Goal: Book appointment/travel/reservation

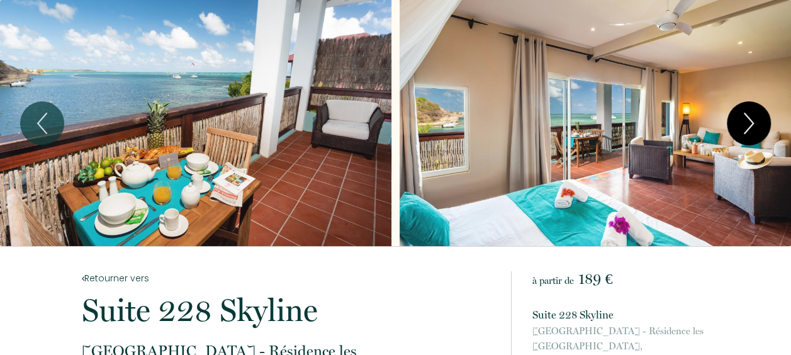
click at [762, 123] on button "Next" at bounding box center [749, 123] width 44 height 44
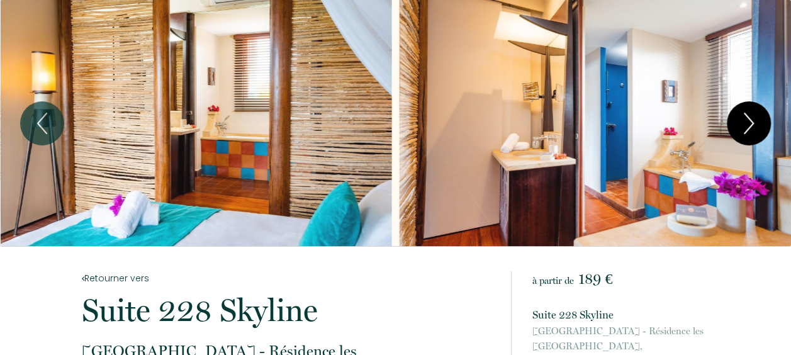
click at [762, 123] on button "Next" at bounding box center [749, 123] width 44 height 44
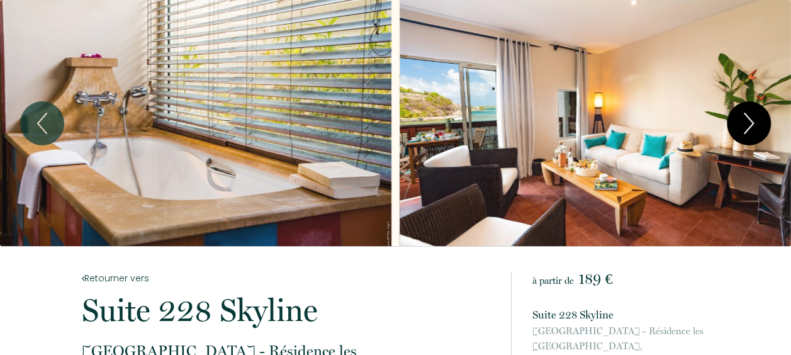
click at [762, 123] on button "Next" at bounding box center [749, 123] width 44 height 44
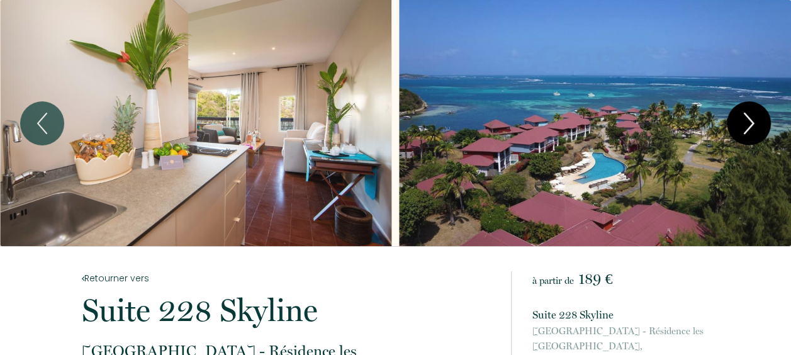
click at [758, 130] on icon "Next" at bounding box center [749, 124] width 26 height 38
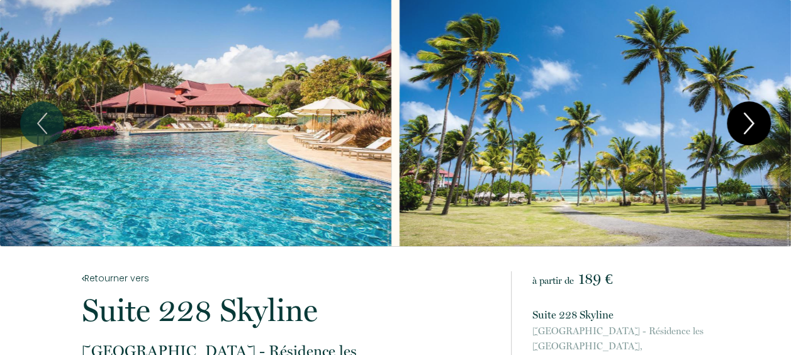
click at [758, 130] on icon "Next" at bounding box center [749, 124] width 26 height 38
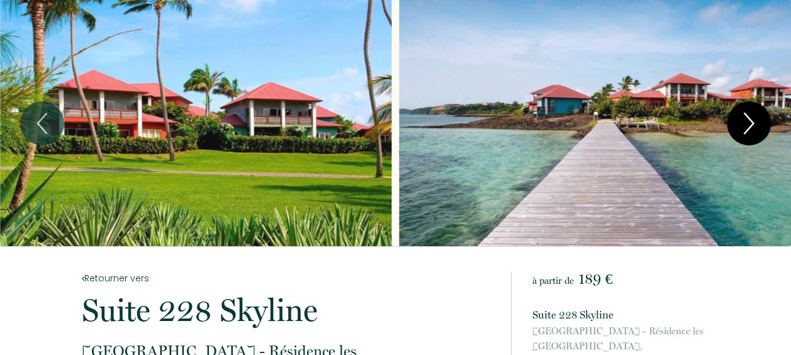
click at [758, 130] on icon "Next" at bounding box center [749, 124] width 26 height 38
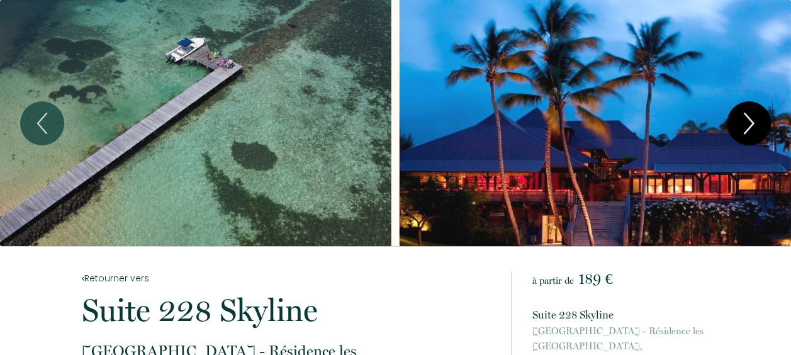
click at [758, 130] on icon "Next" at bounding box center [749, 124] width 26 height 38
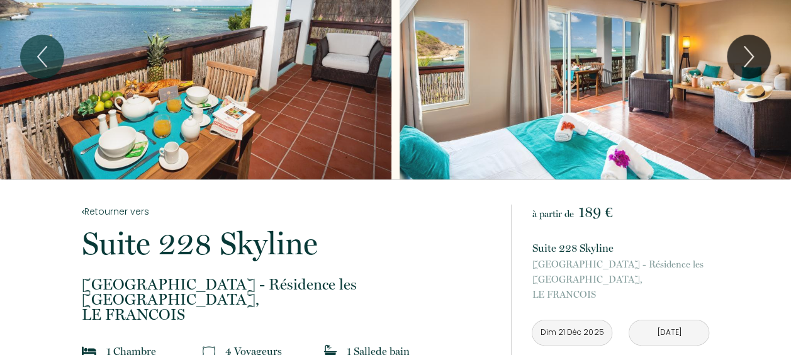
scroll to position [63, 0]
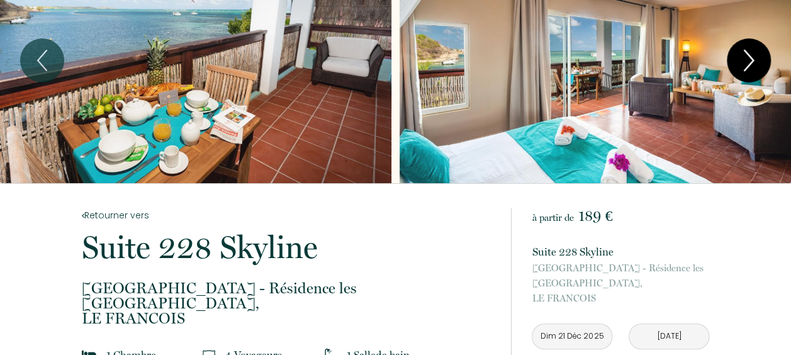
click at [742, 69] on icon "Next" at bounding box center [749, 61] width 26 height 38
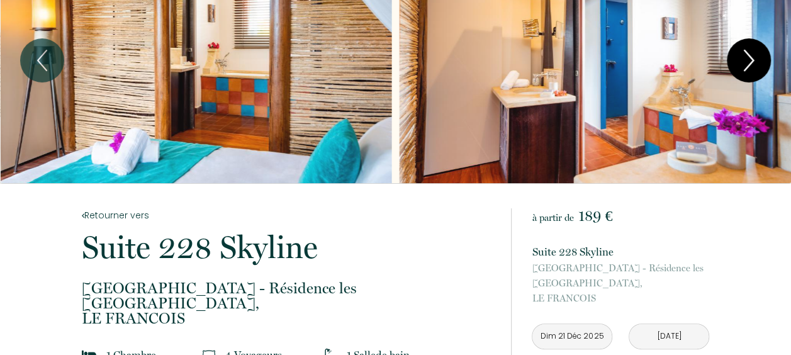
scroll to position [0, 0]
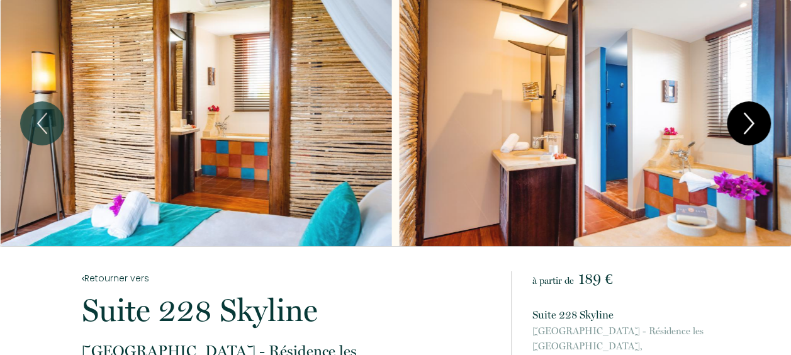
click at [741, 132] on icon "Next" at bounding box center [749, 124] width 26 height 38
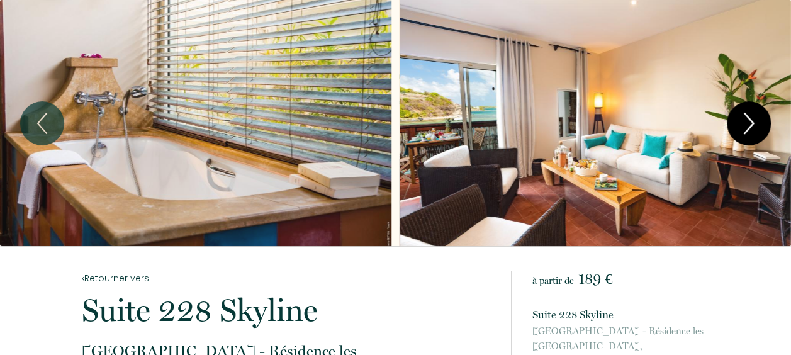
click at [737, 130] on icon "Next" at bounding box center [749, 124] width 26 height 38
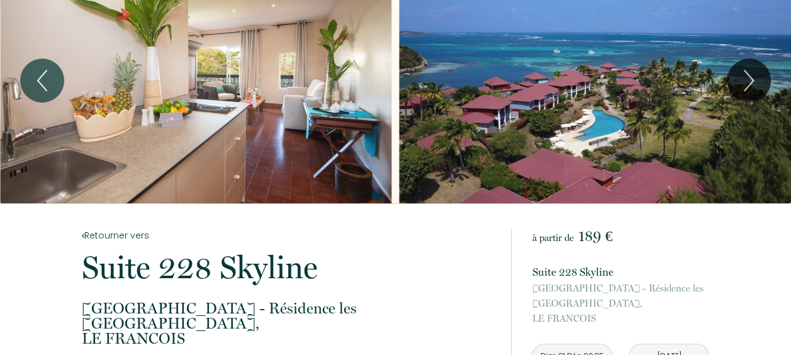
scroll to position [63, 0]
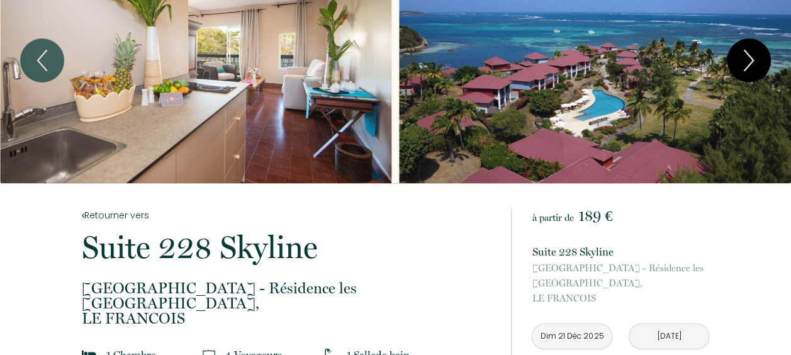
click at [734, 69] on button "Next" at bounding box center [749, 60] width 44 height 44
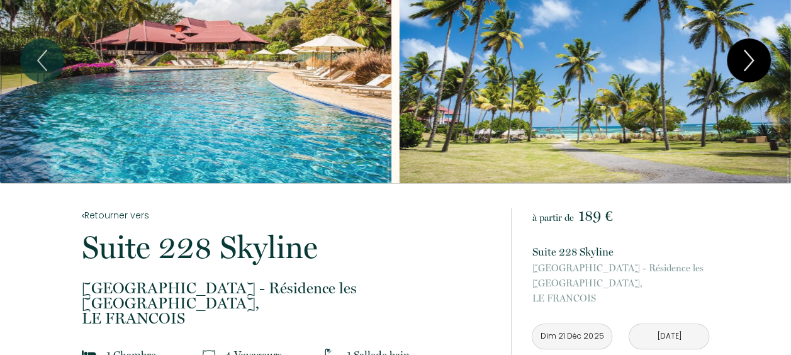
click at [734, 69] on button "Next" at bounding box center [749, 60] width 44 height 44
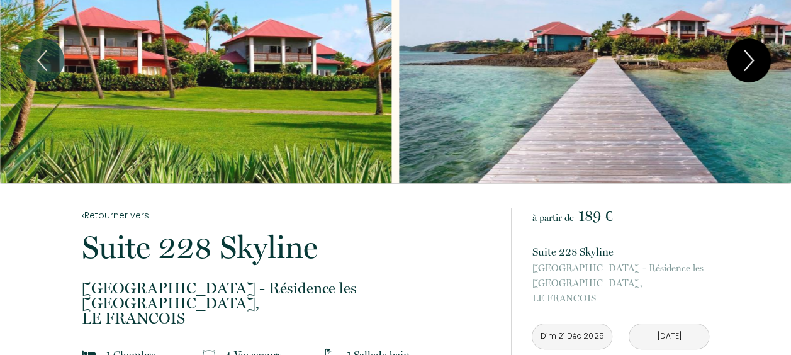
click at [734, 69] on button "Next" at bounding box center [749, 60] width 44 height 44
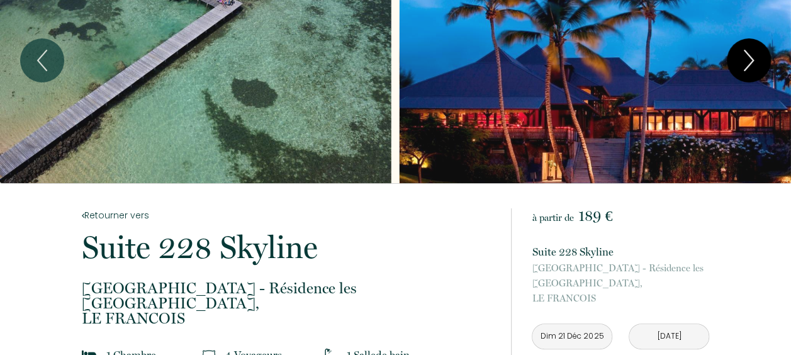
click at [734, 69] on button "Next" at bounding box center [749, 60] width 44 height 44
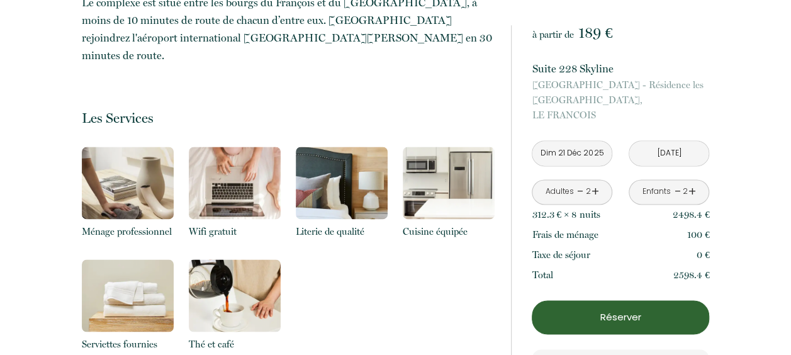
scroll to position [819, 0]
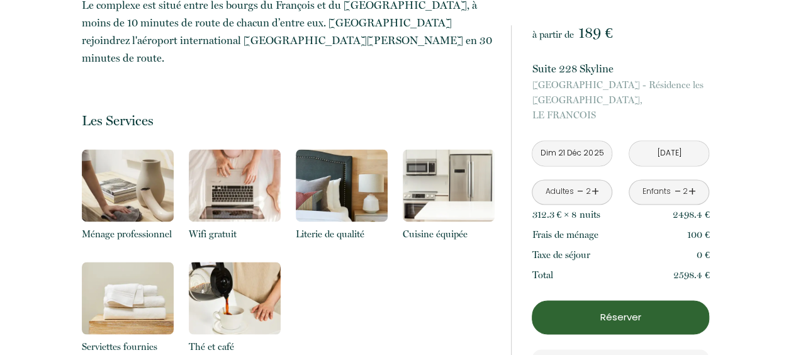
click at [667, 147] on input "[DATE]" at bounding box center [669, 153] width 79 height 25
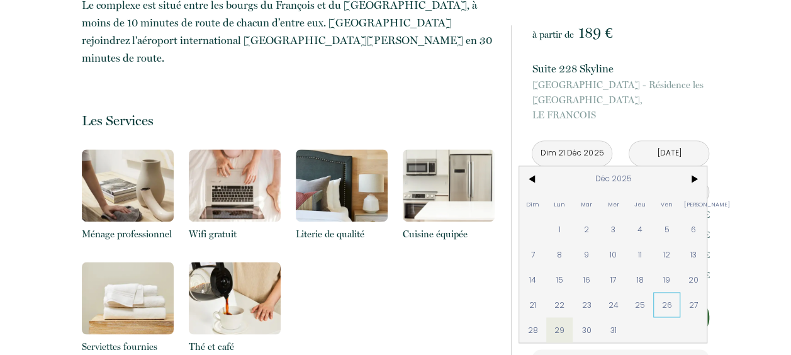
click at [655, 297] on span "26" at bounding box center [667, 304] width 27 height 25
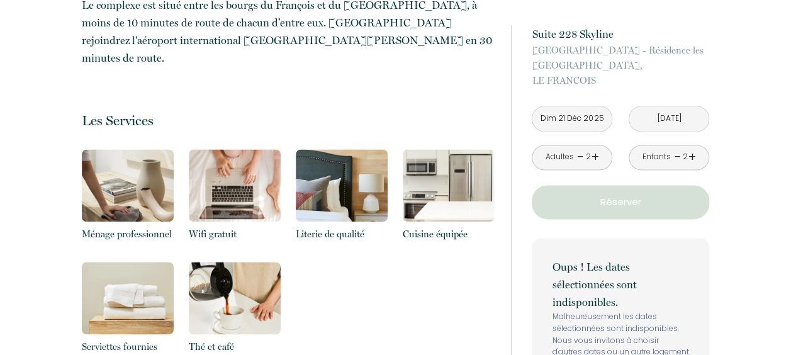
click at [664, 302] on p "Oups ! Les dates sélectionnées sont indisponibles." at bounding box center [620, 284] width 137 height 53
click at [761, 194] on div "Retourner vers Suite 228 [GEOGRAPHIC_DATA] - Résidence les [GEOGRAPHIC_DATA], […" at bounding box center [395, 312] width 791 height 1769
click at [669, 120] on input "[DATE]" at bounding box center [669, 118] width 79 height 25
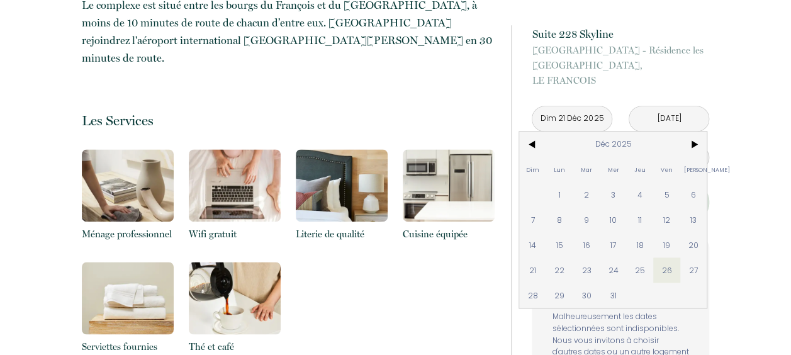
drag, startPoint x: 553, startPoint y: 296, endPoint x: 771, endPoint y: 193, distance: 241.4
click at [553, 295] on span "29" at bounding box center [560, 295] width 27 height 25
type input "[DATE]"
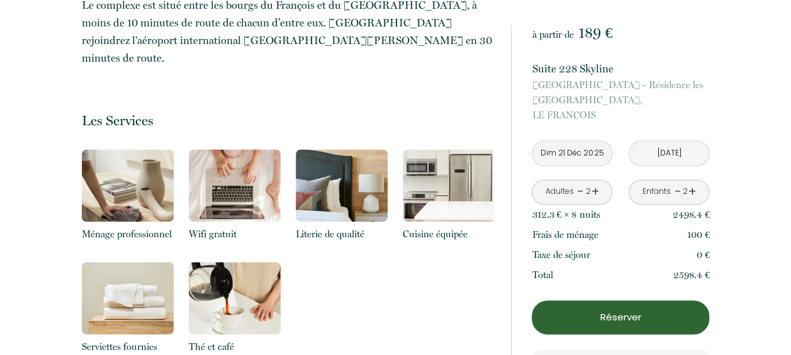
click at [772, 194] on div "Retourner vers Suite 228 [GEOGRAPHIC_DATA] - Résidence les [GEOGRAPHIC_DATA], […" at bounding box center [395, 312] width 791 height 1769
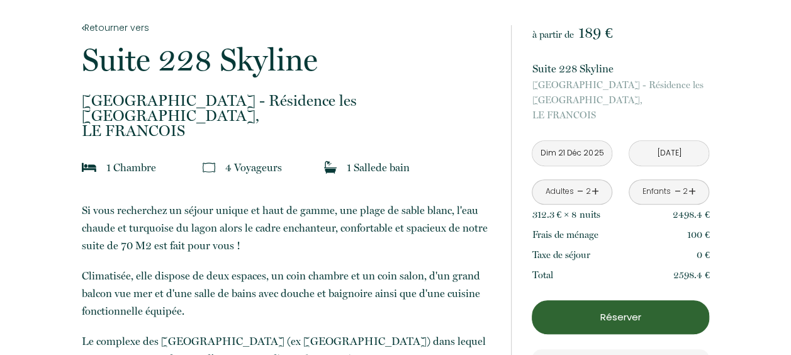
scroll to position [252, 0]
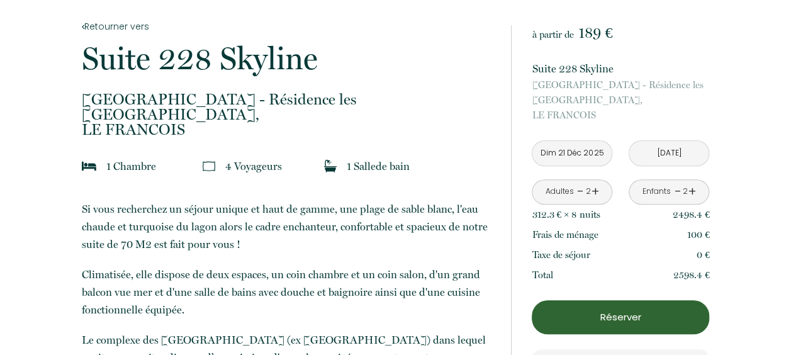
click at [567, 156] on input "Dim 21 Déc 2025" at bounding box center [572, 153] width 79 height 25
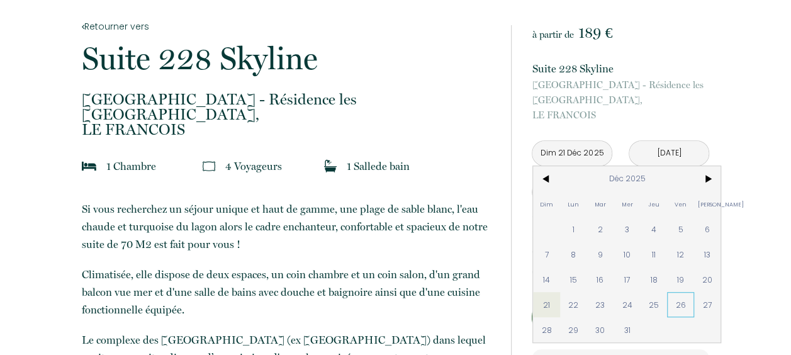
click at [674, 300] on span "26" at bounding box center [680, 304] width 27 height 25
type input "[DATE]"
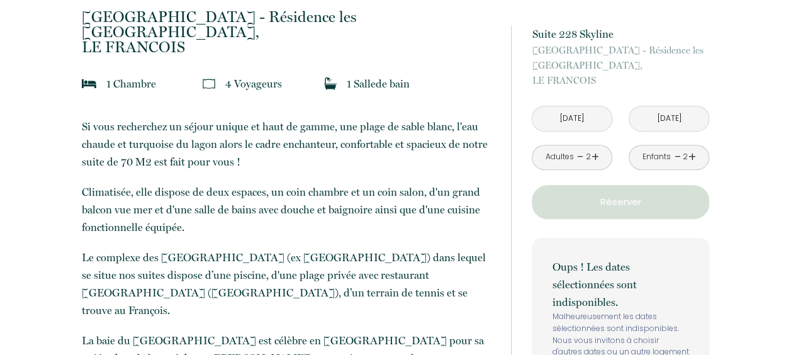
scroll to position [315, 0]
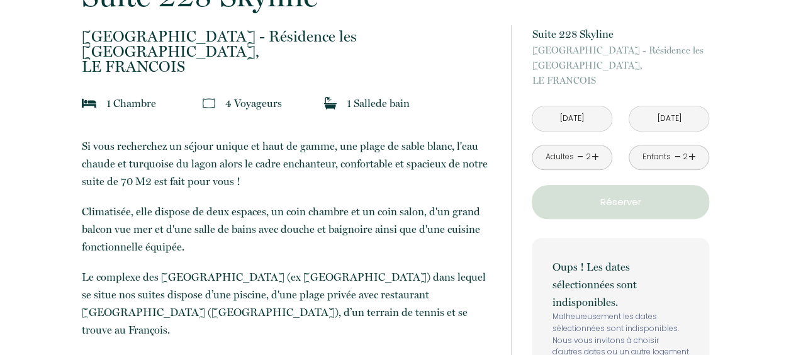
click at [588, 121] on input "[DATE]" at bounding box center [572, 118] width 79 height 25
click at [661, 111] on input "[DATE]" at bounding box center [669, 118] width 79 height 25
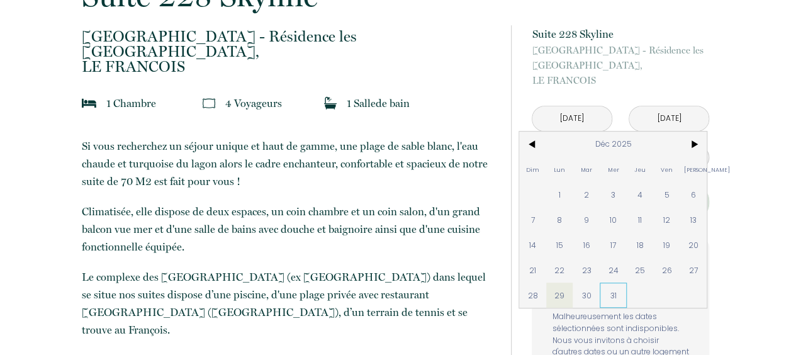
click at [613, 297] on span "31" at bounding box center [613, 295] width 27 height 25
type input "[DATE]"
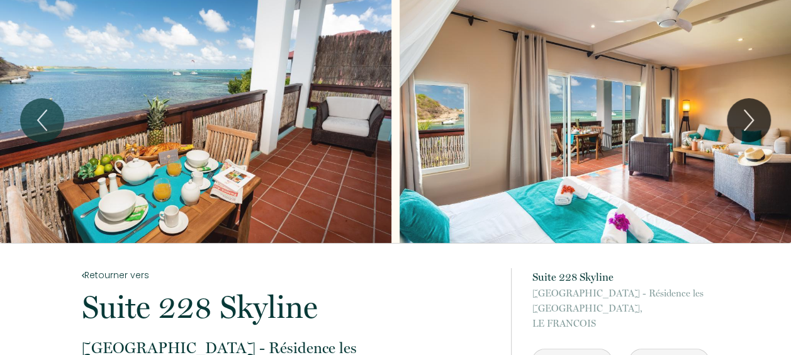
scroll to position [0, 0]
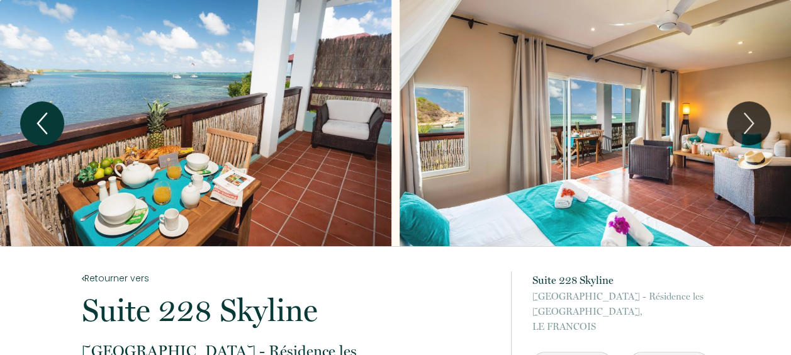
click at [50, 113] on icon "Previous" at bounding box center [42, 124] width 26 height 38
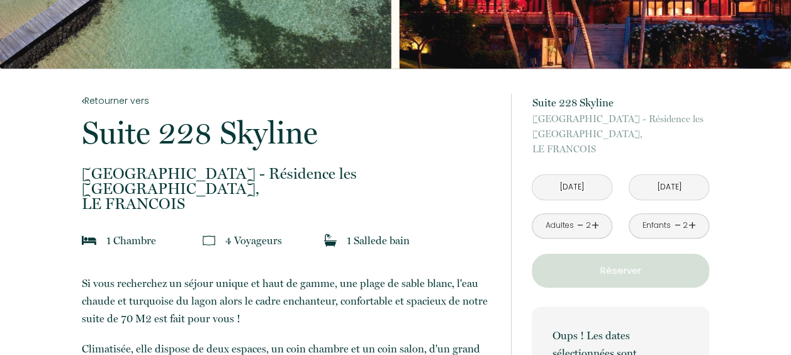
scroll to position [189, 0]
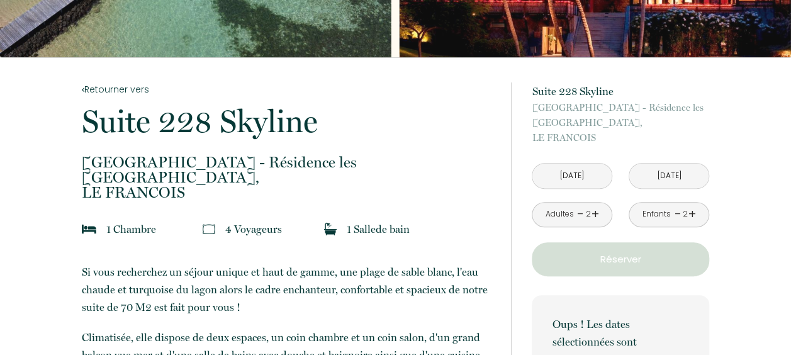
click at [577, 176] on input "[DATE]" at bounding box center [572, 176] width 79 height 25
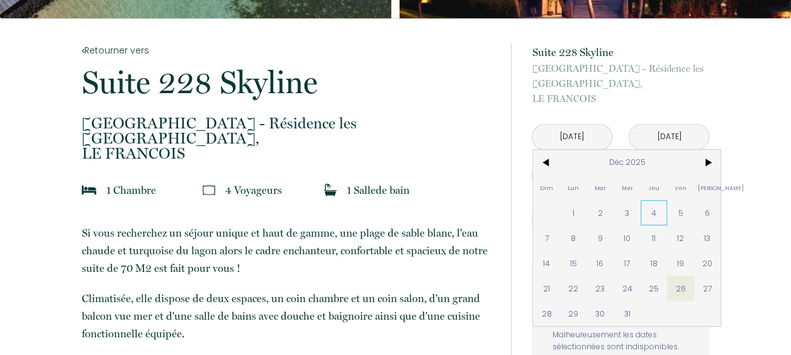
scroll to position [252, 0]
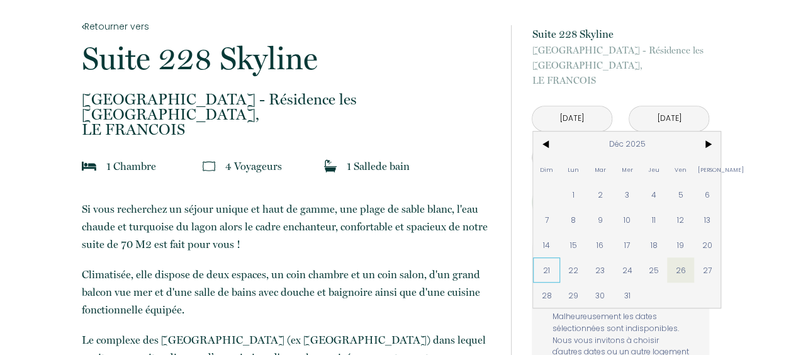
click at [543, 272] on span "21" at bounding box center [546, 270] width 27 height 25
type input "Dim 21 Déc 2025"
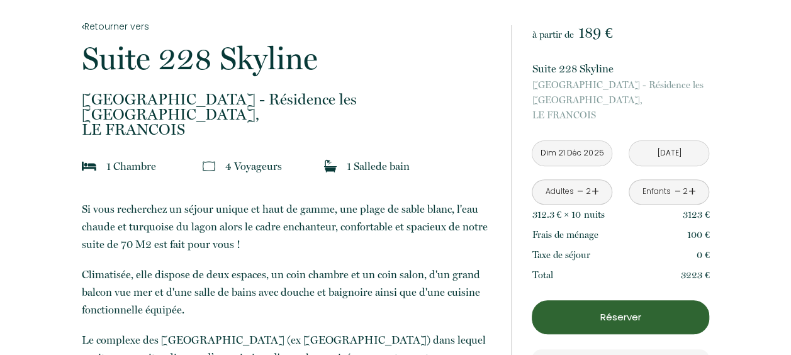
click at [660, 145] on input "[DATE]" at bounding box center [669, 153] width 79 height 25
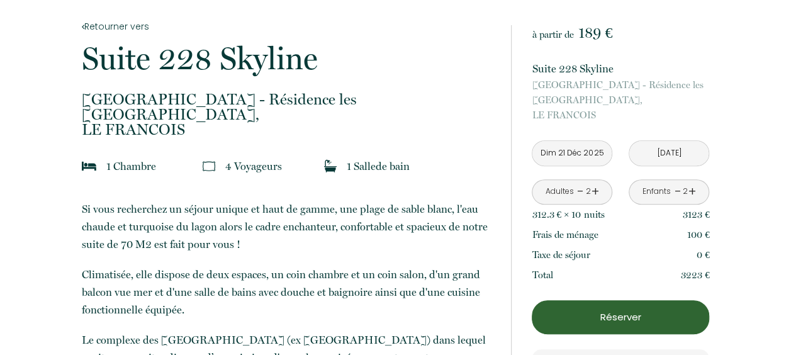
click at [667, 154] on input "[DATE]" at bounding box center [669, 153] width 79 height 25
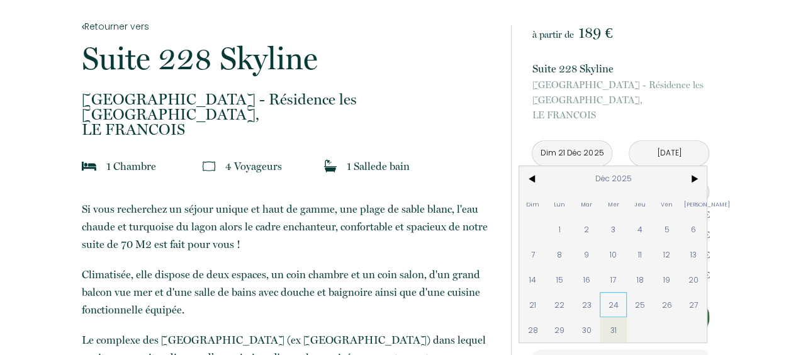
click at [617, 302] on span "24" at bounding box center [613, 304] width 27 height 25
type input "Mer 24 Déc 2025"
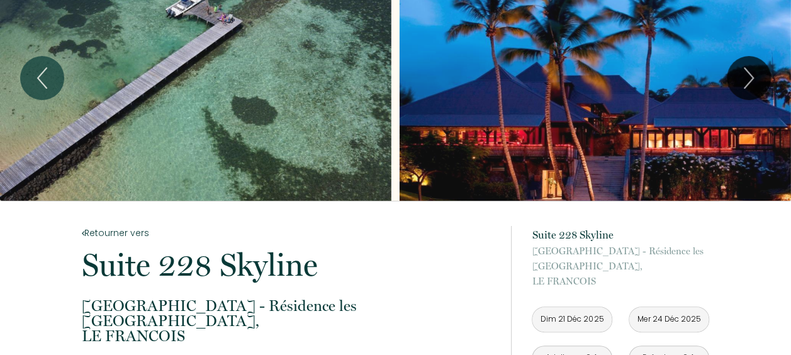
scroll to position [63, 0]
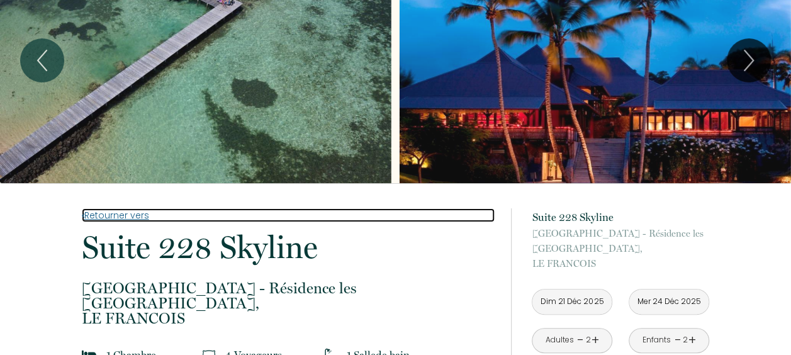
click at [105, 212] on link "Retourner vers" at bounding box center [288, 215] width 413 height 14
click at [124, 214] on link "Retourner vers" at bounding box center [288, 215] width 413 height 14
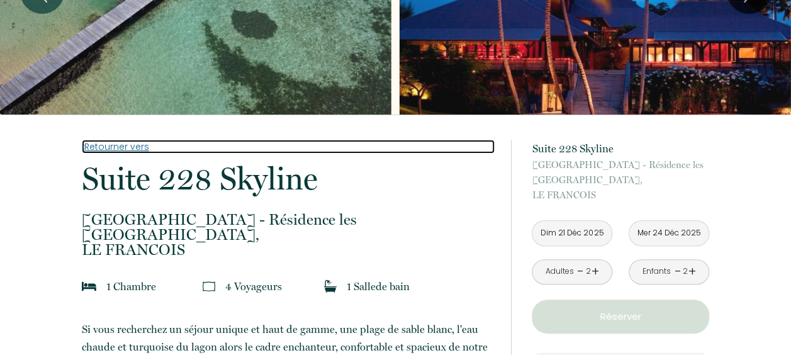
scroll to position [189, 0]
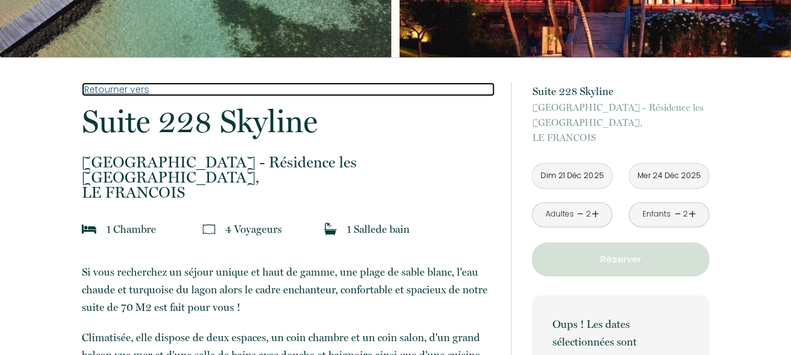
click at [101, 91] on link "Retourner vers" at bounding box center [288, 89] width 413 height 14
